Goal: Check status

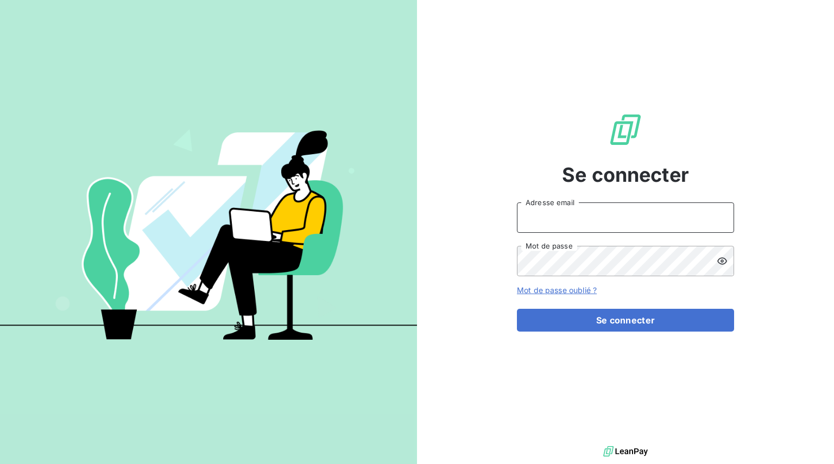
click at [668, 219] on input "Adresse email" at bounding box center [625, 218] width 217 height 30
type input "[EMAIL_ADDRESS][DOMAIN_NAME]"
click at [517, 309] on button "Se connecter" at bounding box center [625, 320] width 217 height 23
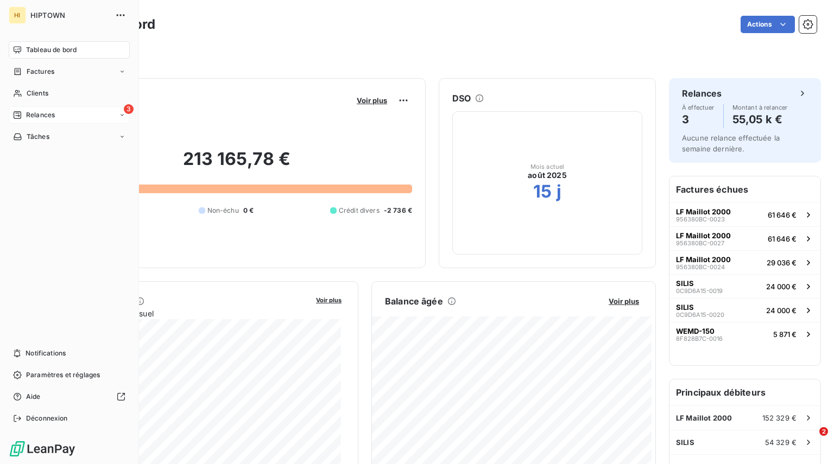
click at [43, 114] on span "Relances" at bounding box center [40, 115] width 29 height 10
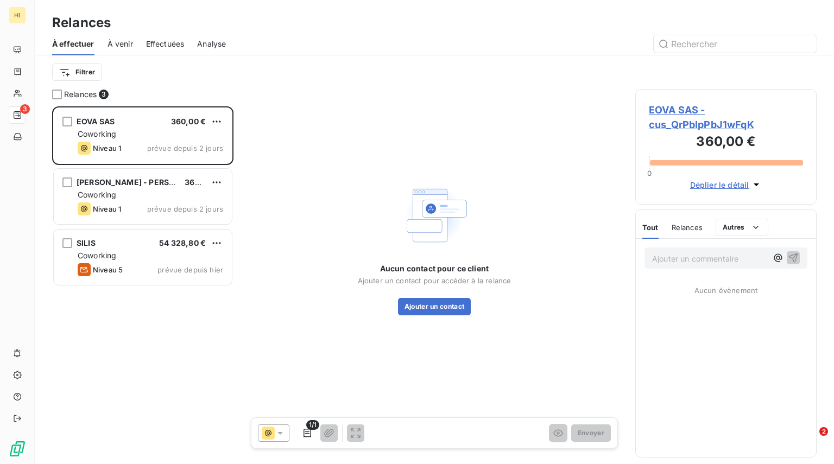
scroll to position [350, 173]
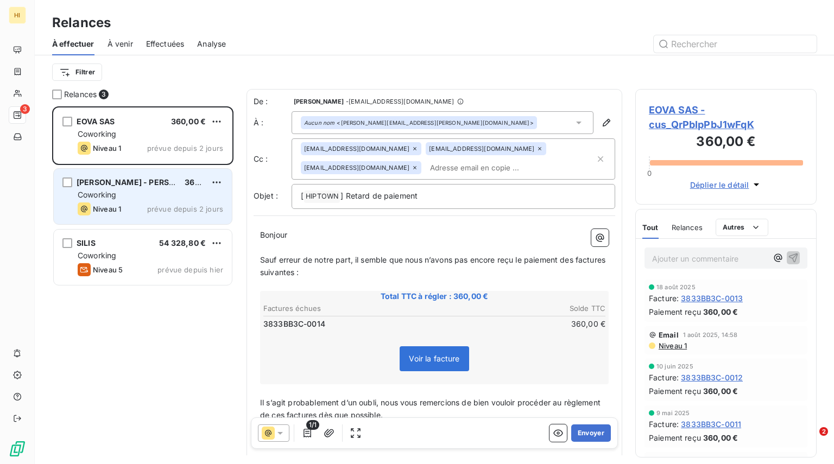
click at [148, 213] on div "Niveau 1 prévue depuis 2 jours" at bounding box center [150, 209] width 145 height 13
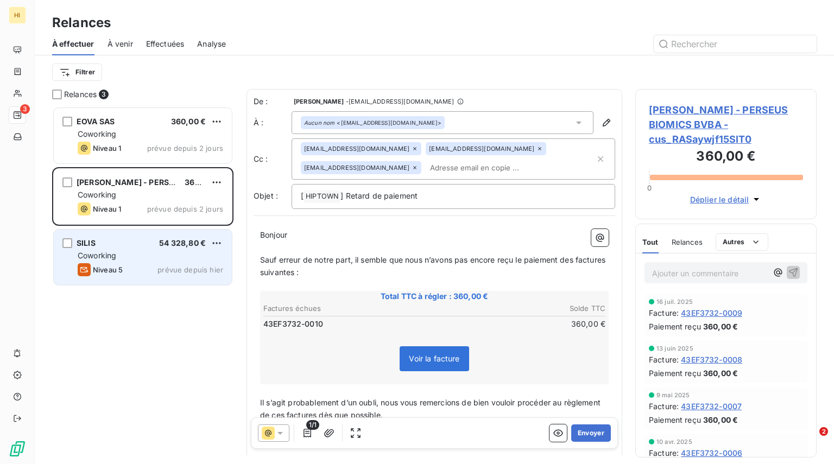
click at [147, 277] on div "SILIS 54 328,80 € Coworking Niveau 5 prévue depuis hier" at bounding box center [143, 257] width 178 height 55
